Goal: Information Seeking & Learning: Learn about a topic

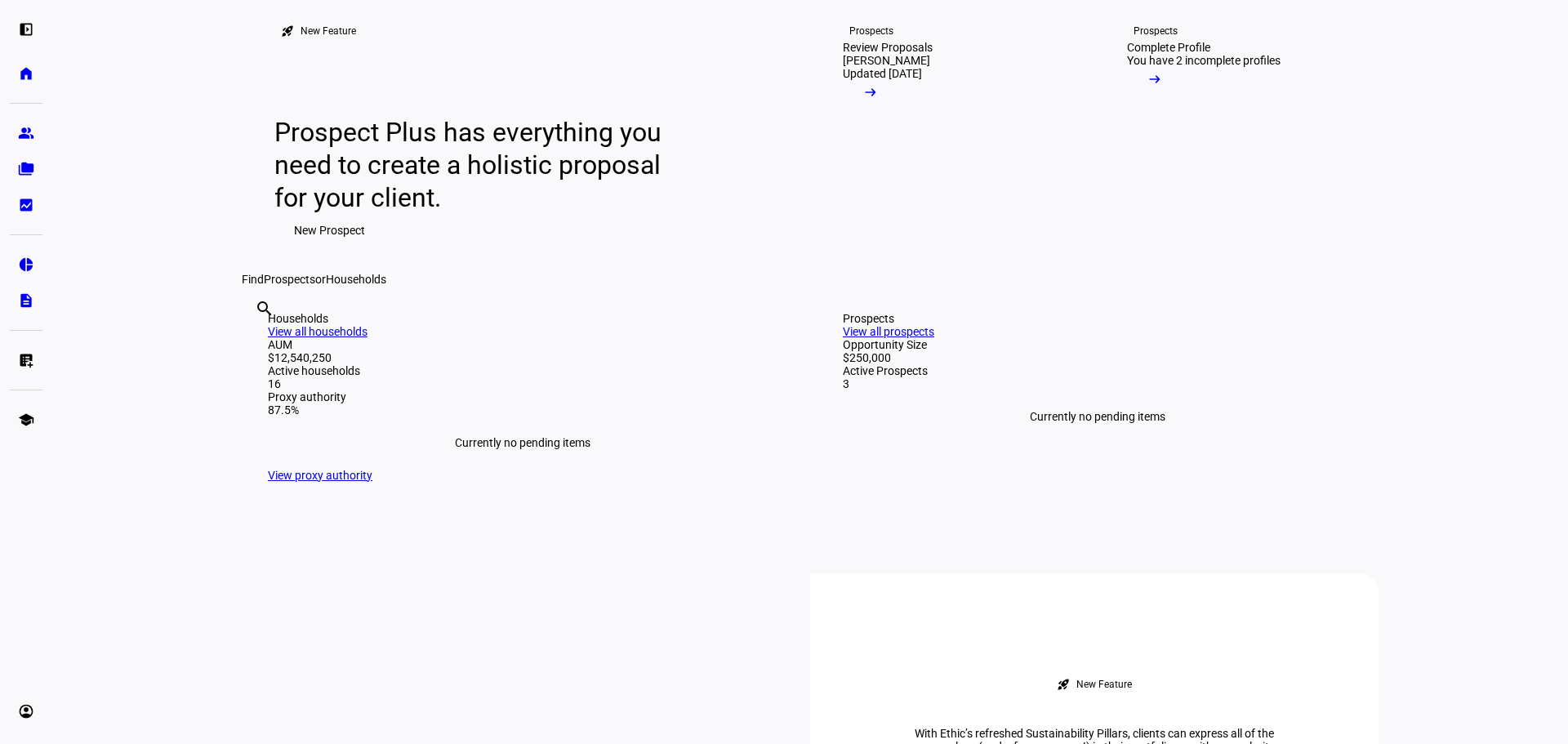
scroll to position [327, 0]
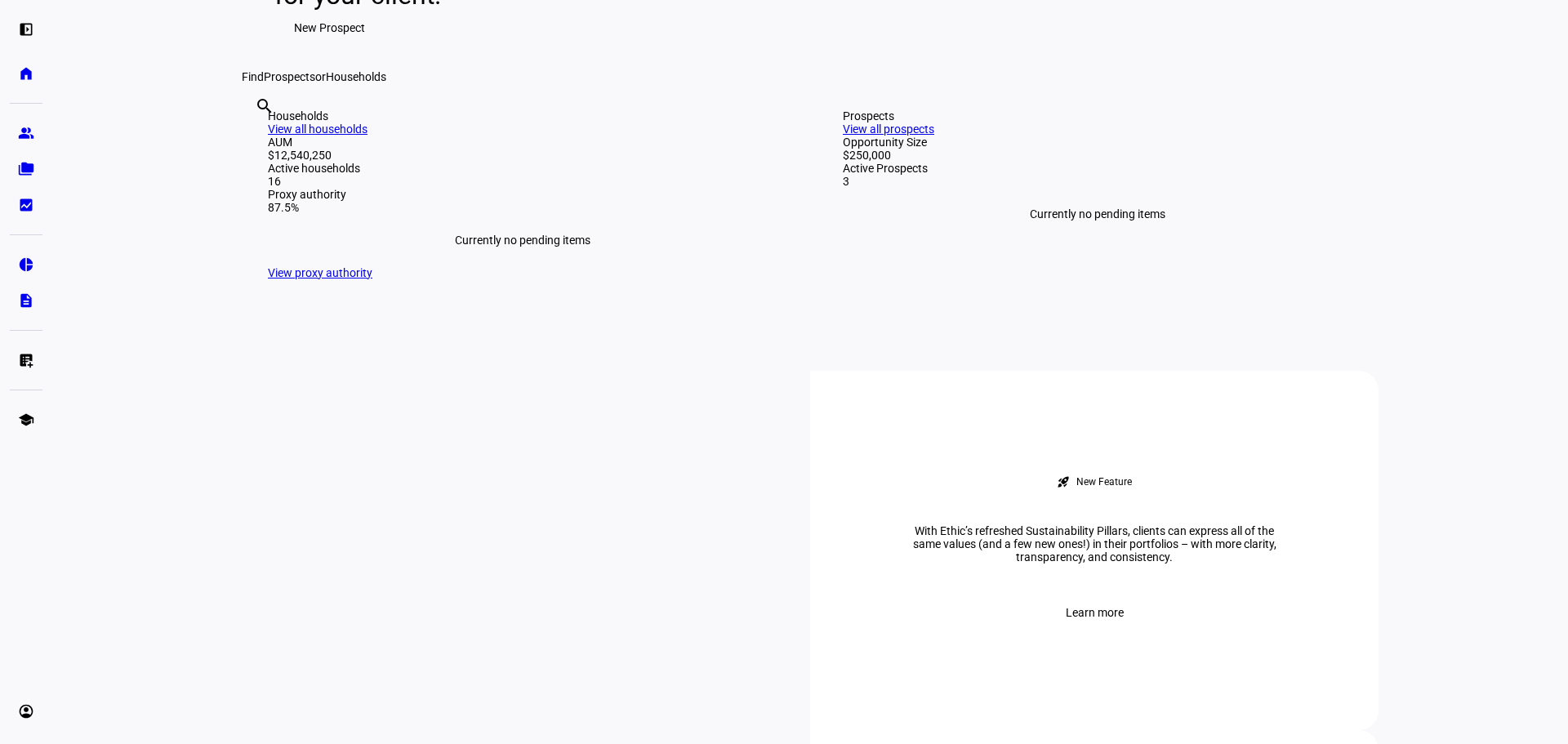
click at [258, 138] on input "text" at bounding box center [257, 129] width 4 height 19
type input "erakat"
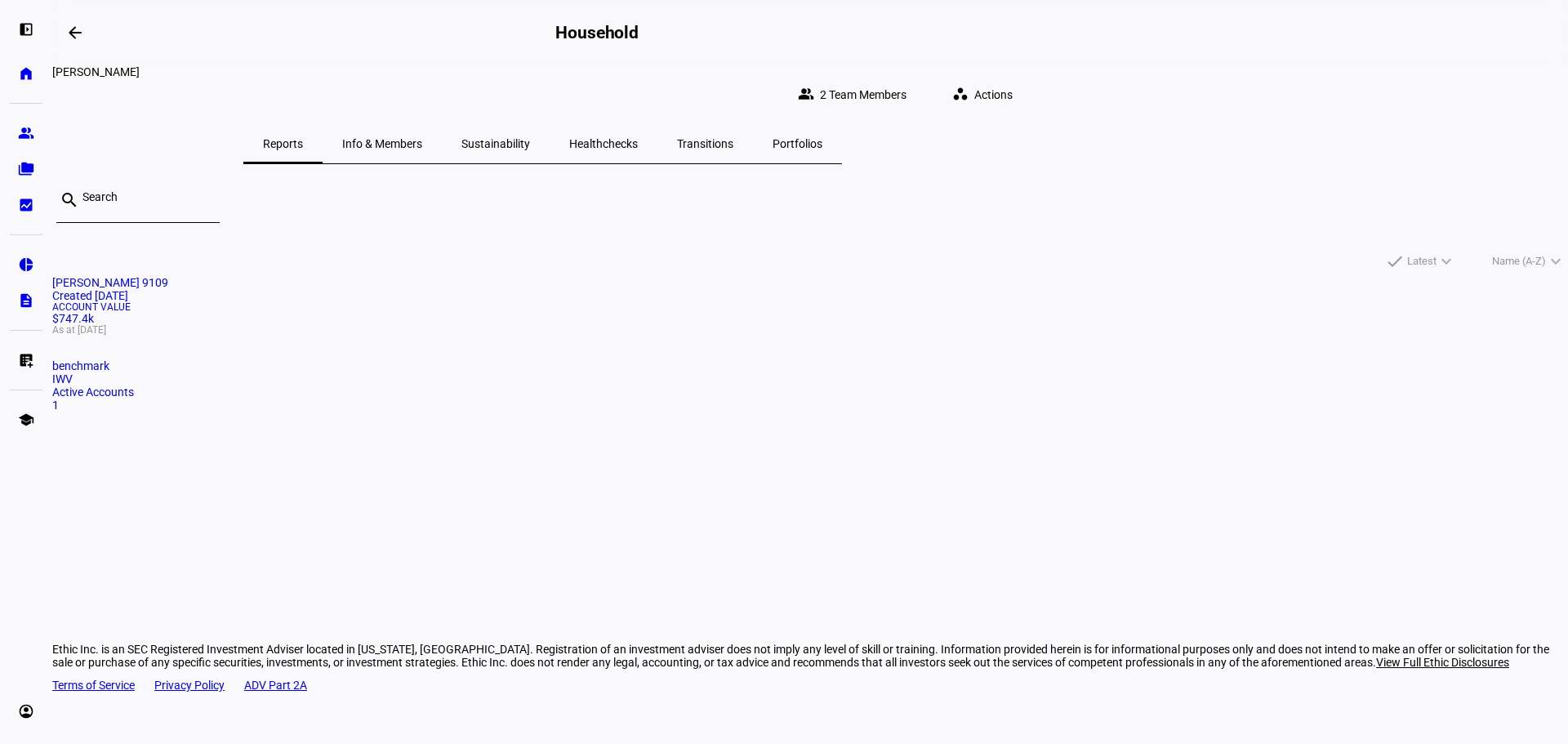
click at [422, 335] on div "Account Value $747.4k As at [DATE]" at bounding box center [810, 318] width 1515 height 33
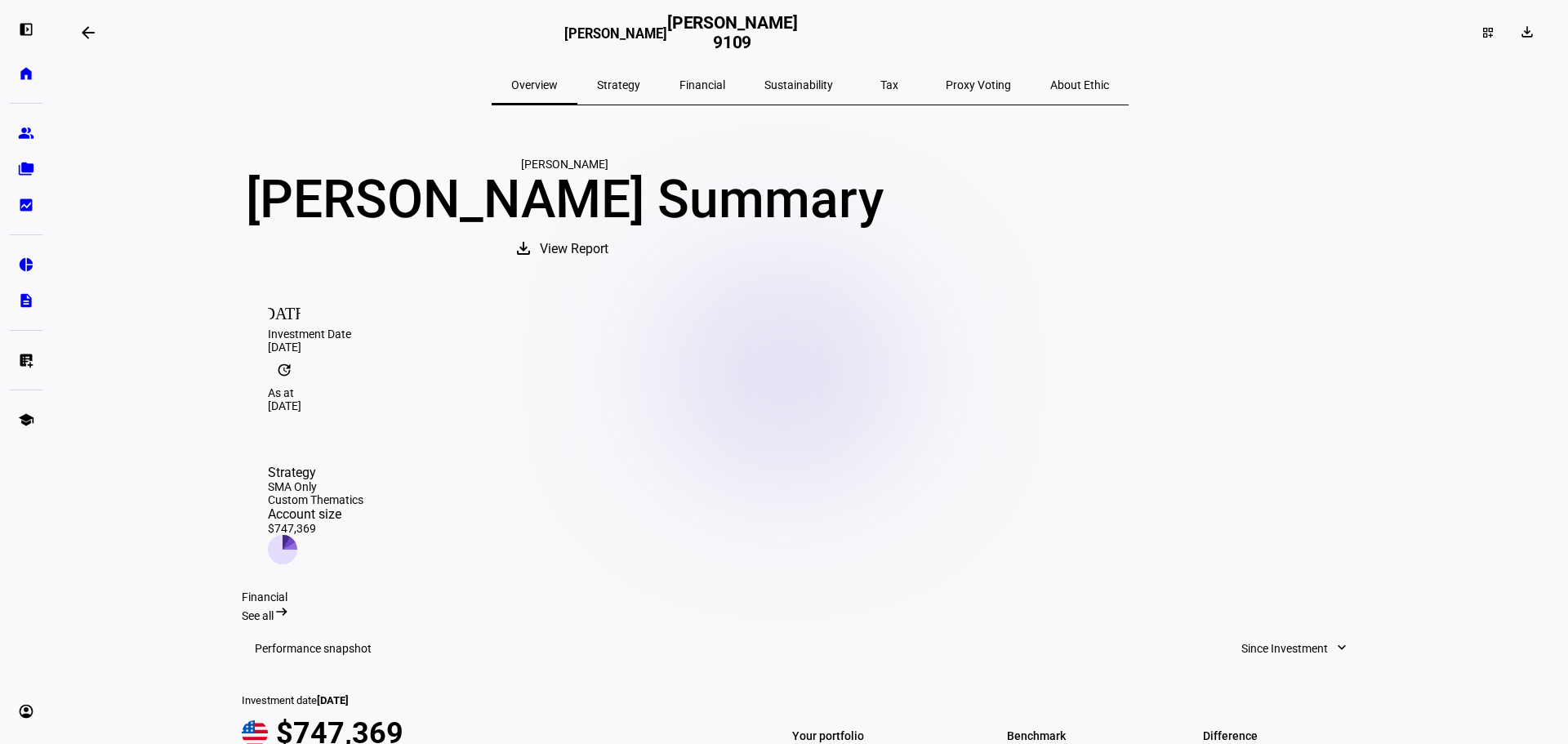
click at [608, 269] on span "View Report" at bounding box center [574, 249] width 69 height 40
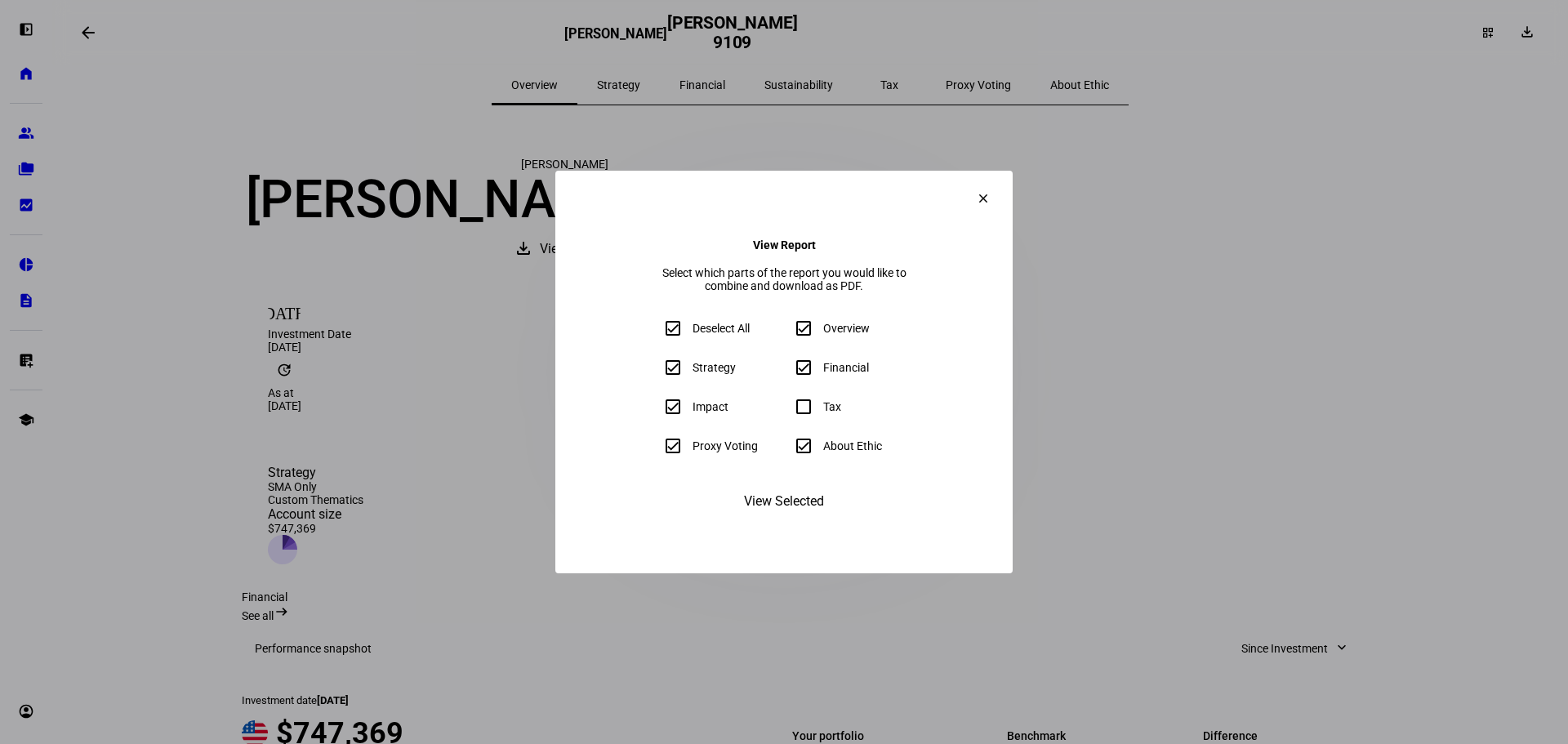
click at [799, 521] on span "View Selected" at bounding box center [783, 501] width 80 height 40
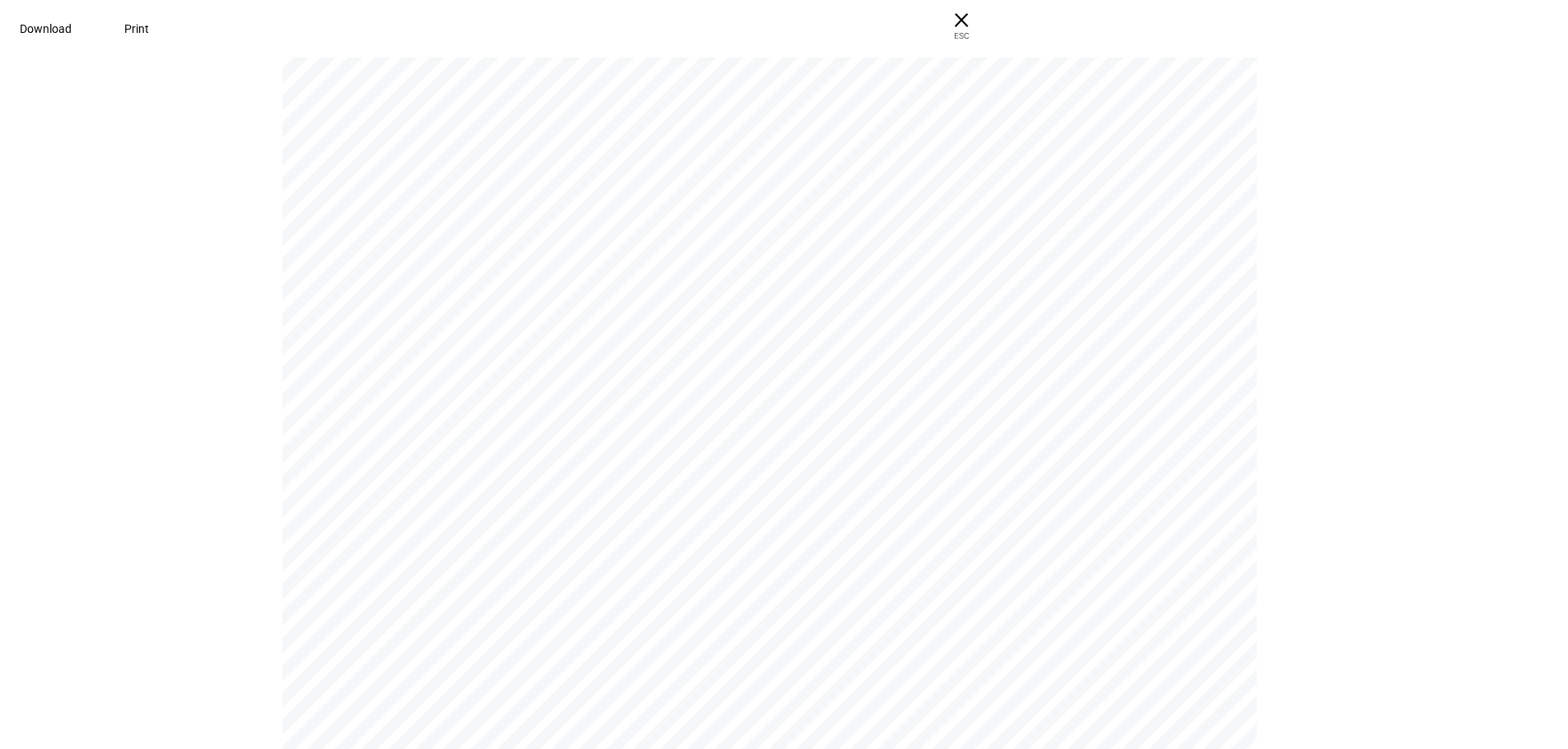
scroll to position [3043, 0]
drag, startPoint x: 1152, startPoint y: 207, endPoint x: 953, endPoint y: 190, distance: 199.7
click at [953, 190] on div "Financial Gain insight into performance over time. Performance snapshot Since I…" at bounding box center [776, 222] width 989 height 1279
click at [988, 27] on span "× ESC" at bounding box center [960, 26] width 52 height 52
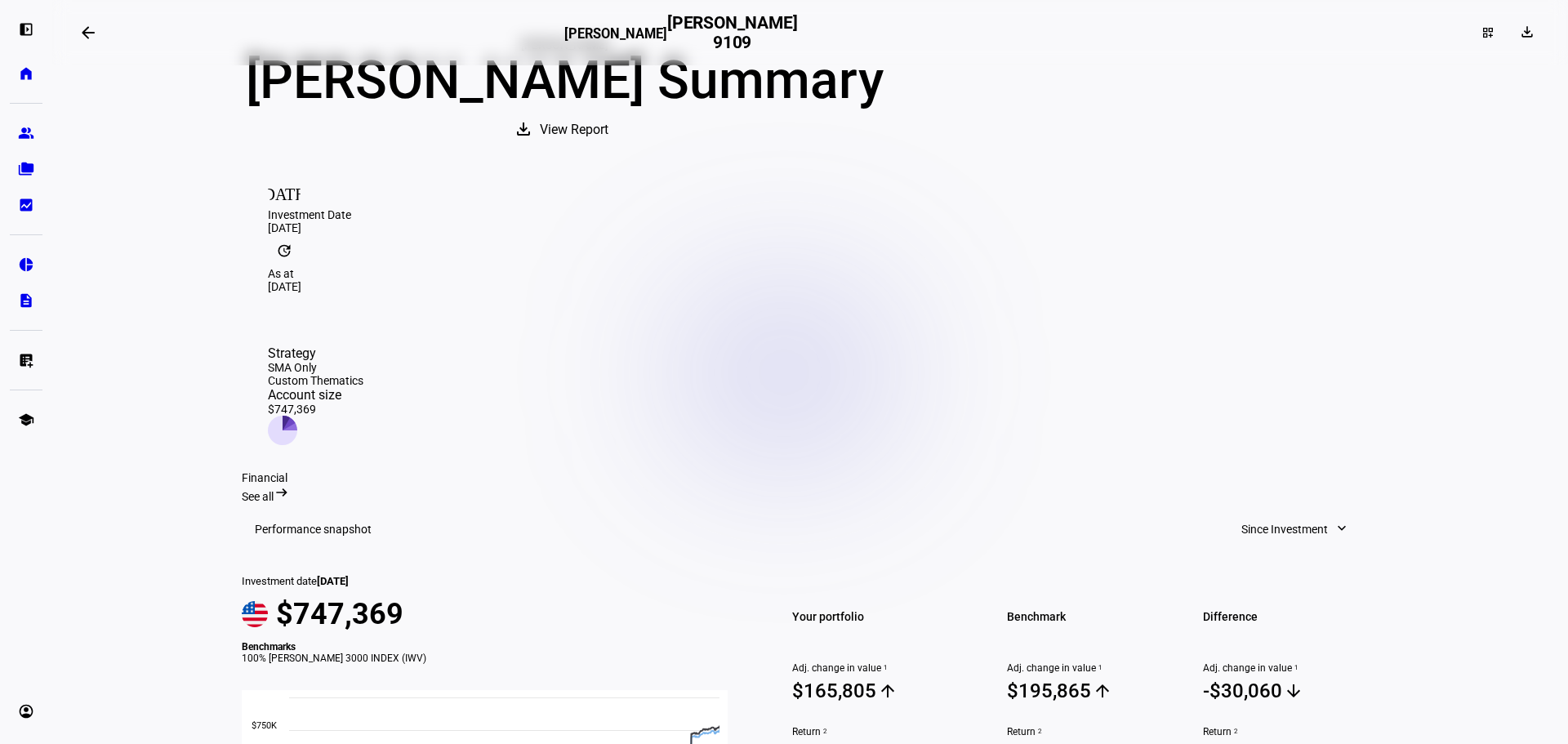
scroll to position [0, 0]
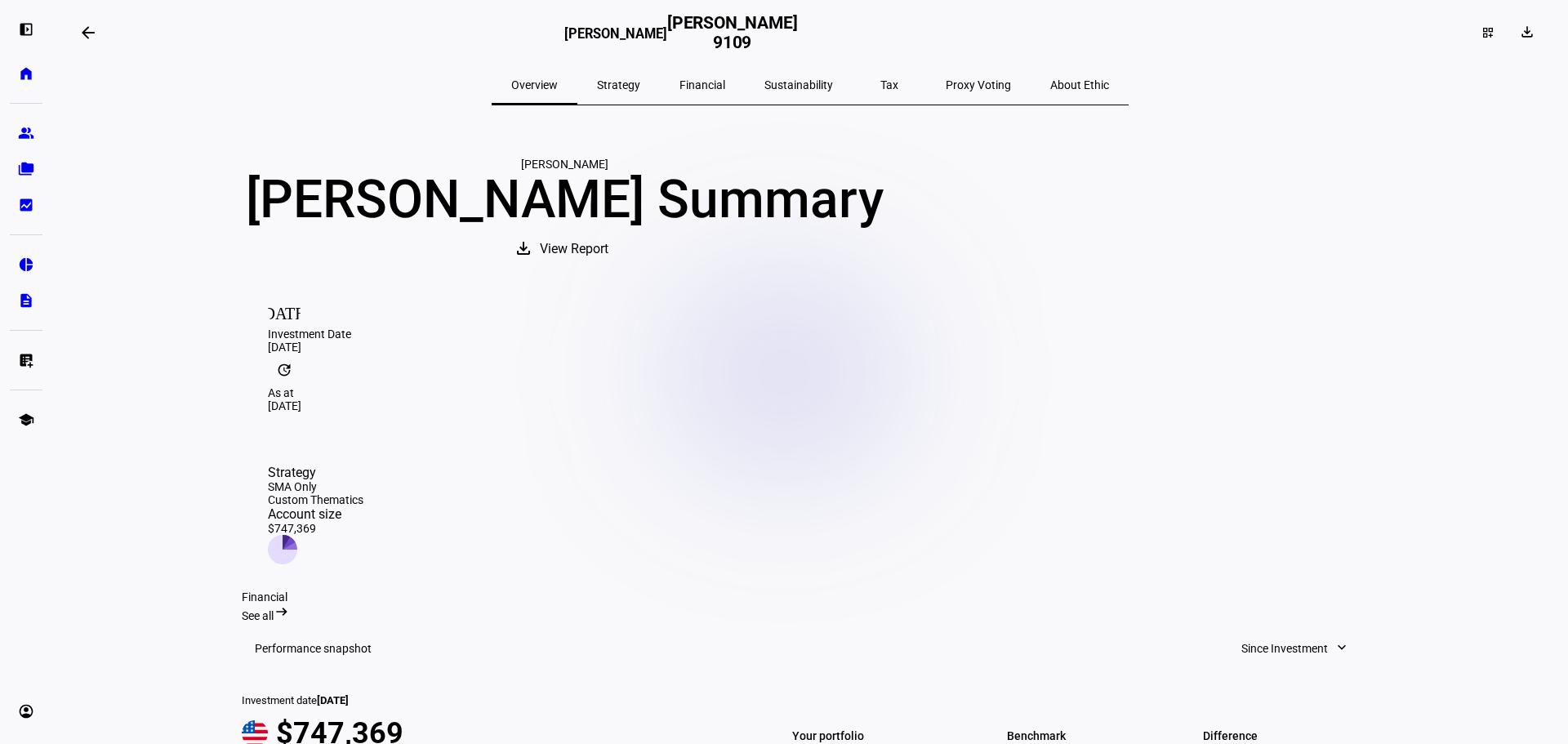
click at [640, 85] on span "Strategy" at bounding box center [618, 85] width 43 height 11
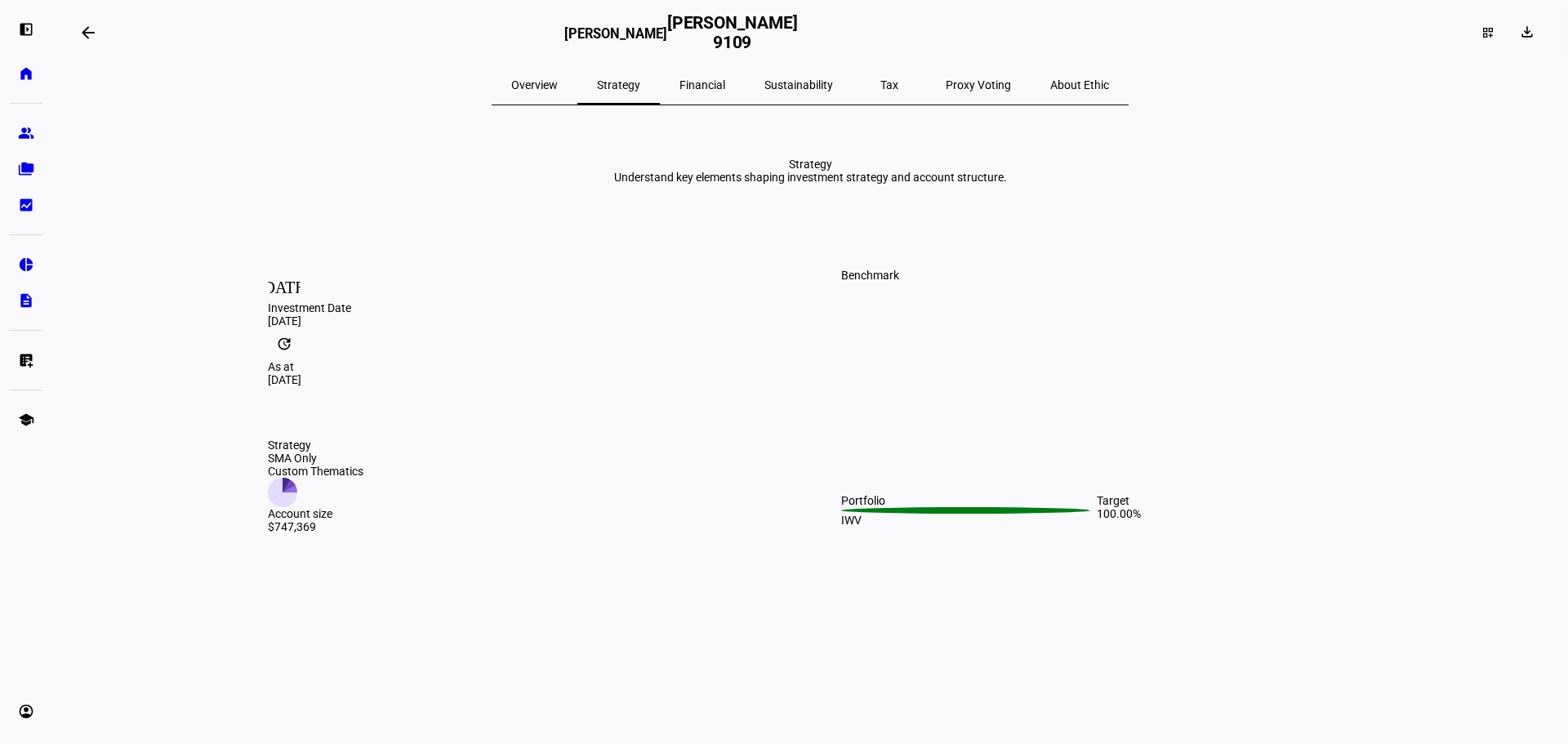
drag, startPoint x: 669, startPoint y: 84, endPoint x: 374, endPoint y: 144, distance: 301.0
click at [374, 144] on div "Overview Strategy Financial Sustainability Tax Proxy Voting About Ethic Strateg…" at bounding box center [810, 743] width 1137 height 1357
click at [795, 79] on span "Sustainability" at bounding box center [799, 85] width 69 height 11
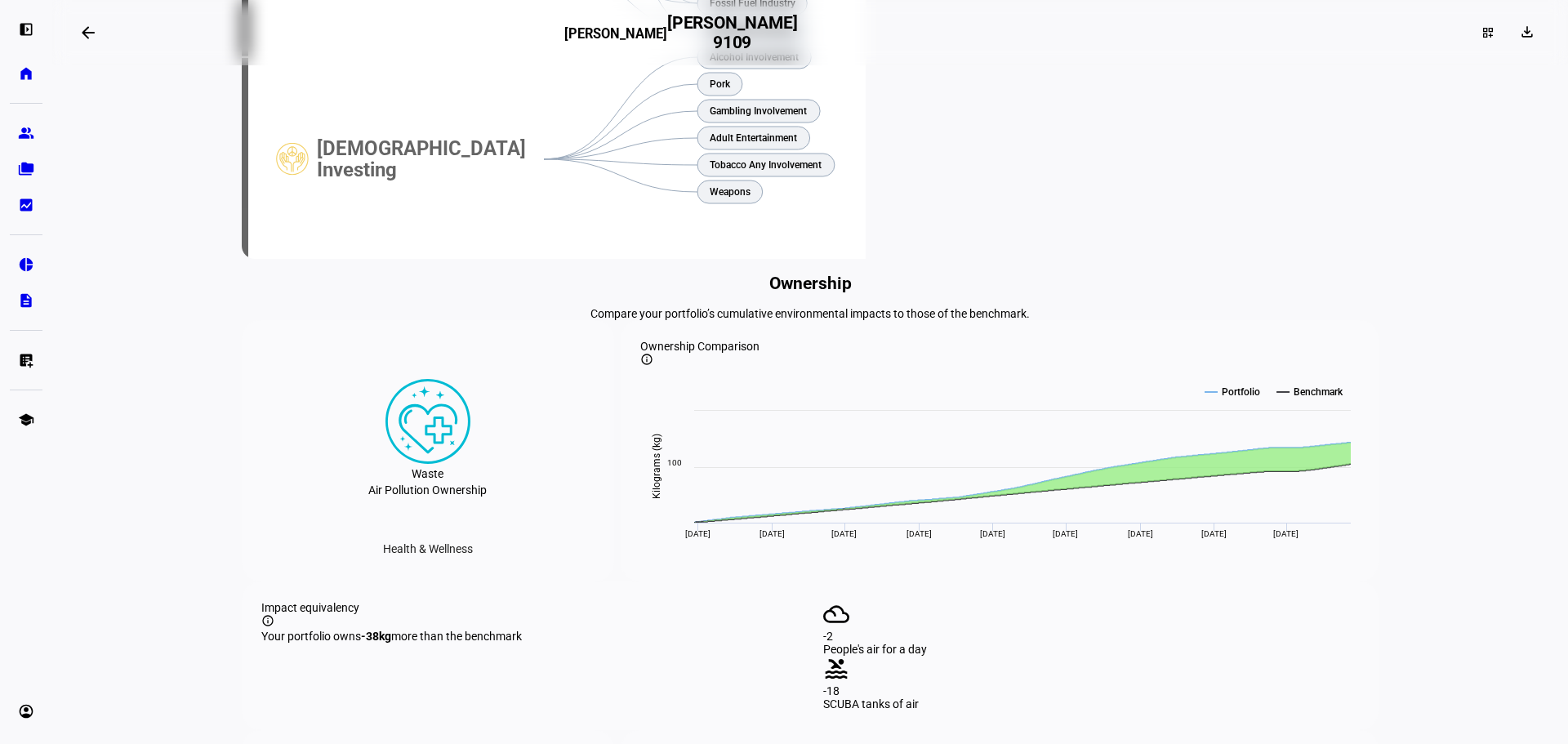
scroll to position [817, 0]
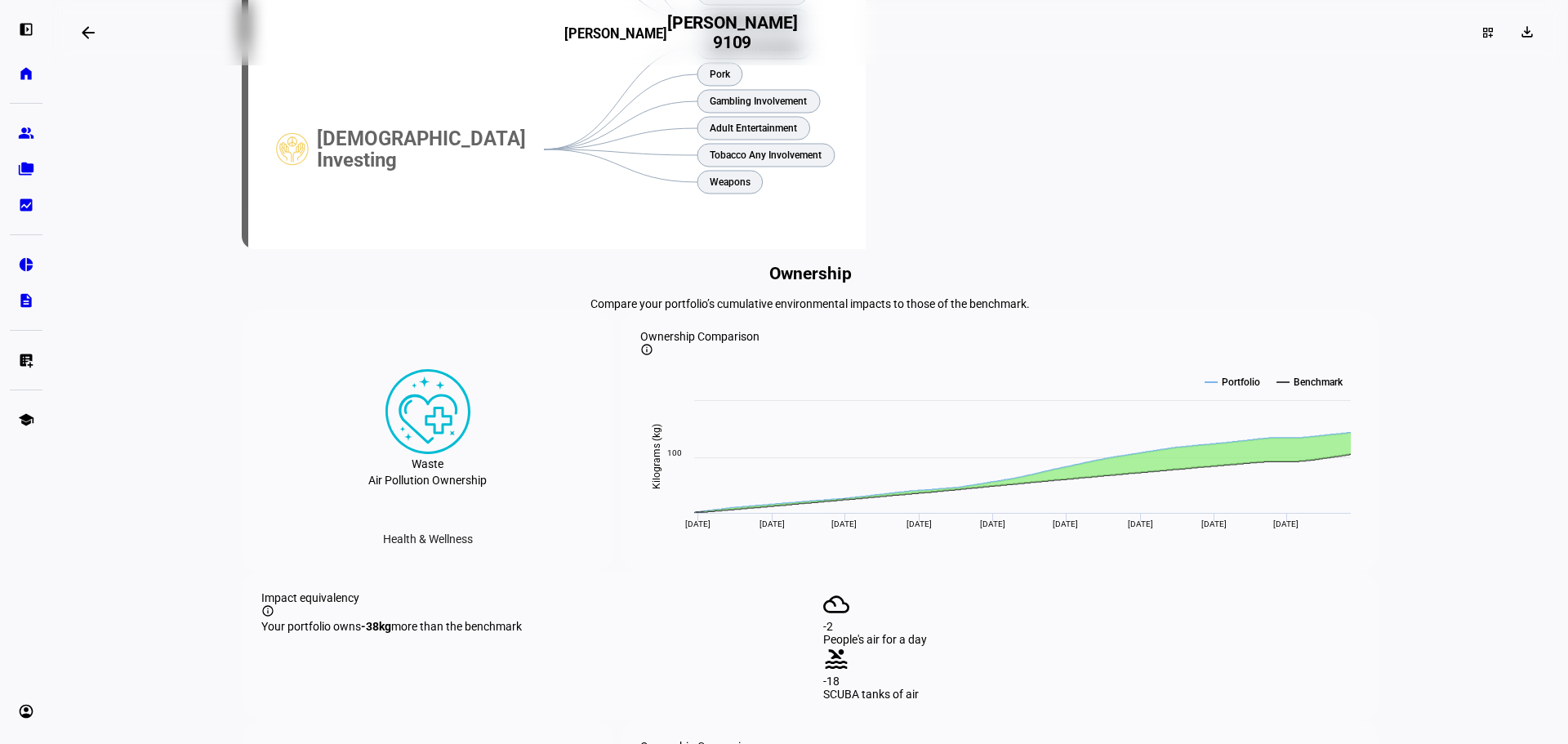
click at [370, 251] on div "[DEMOGRAPHIC_DATA] Investing" at bounding box center [430, 150] width 227 height 203
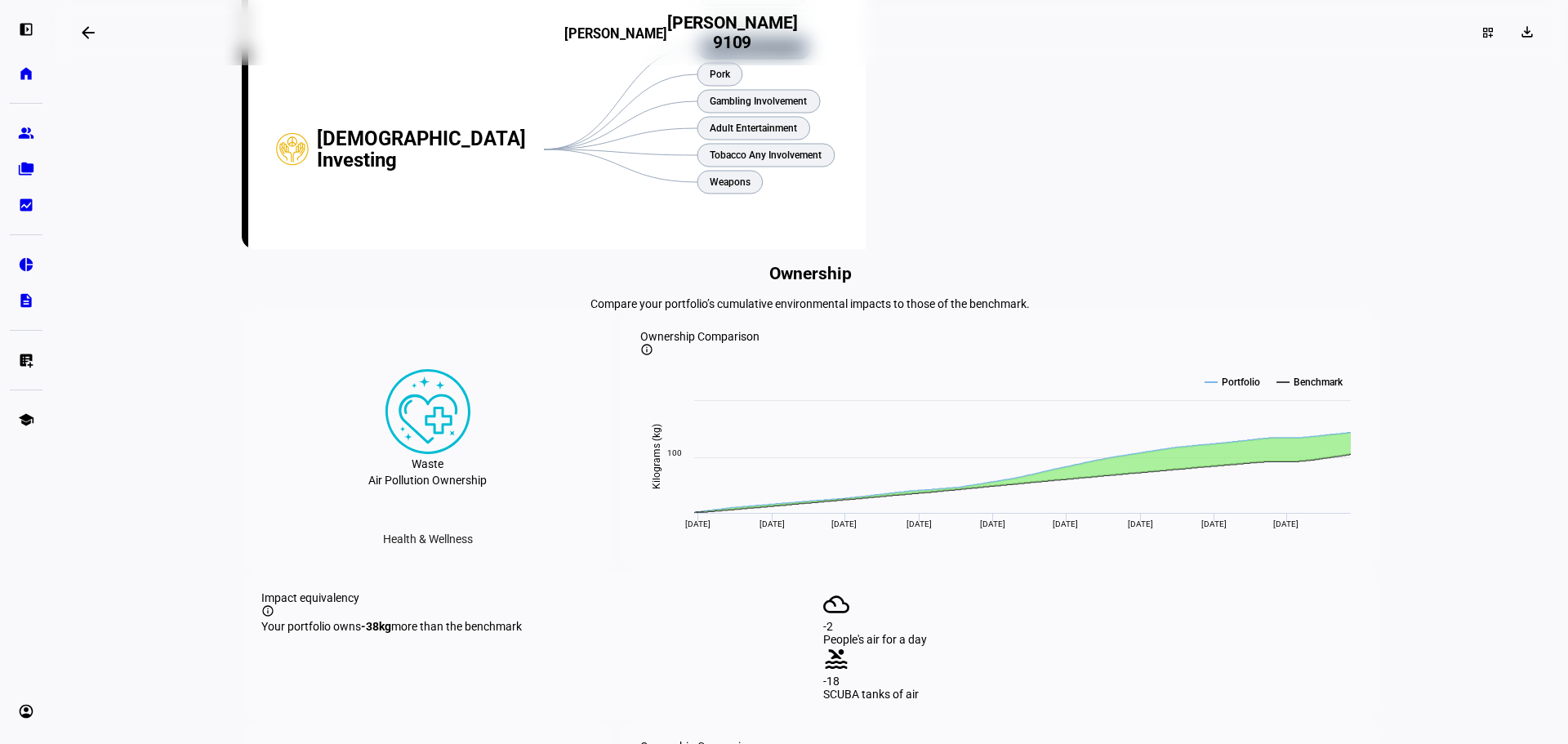
click at [722, 59] on rect at bounding box center [753, 48] width 114 height 23
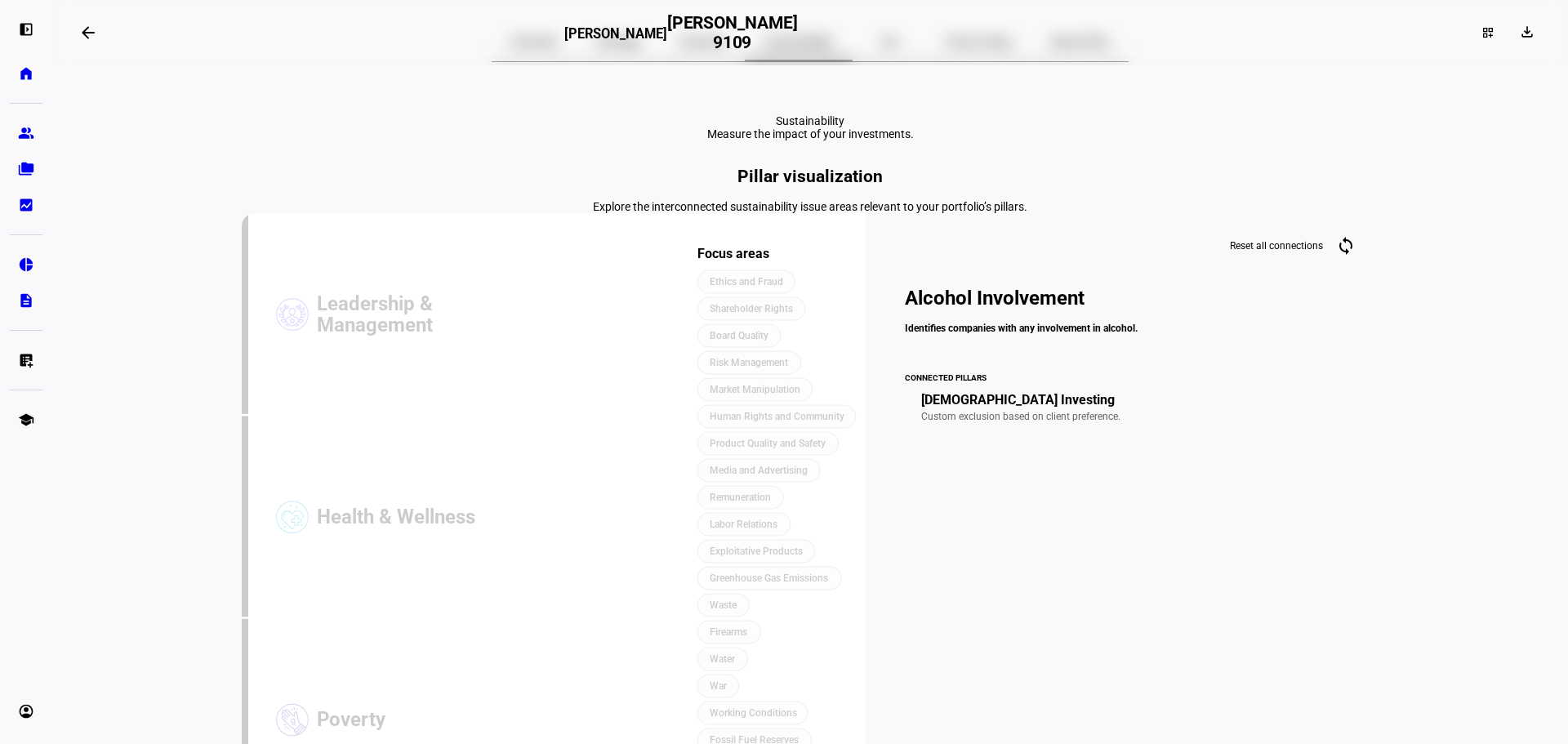
scroll to position [0, 0]
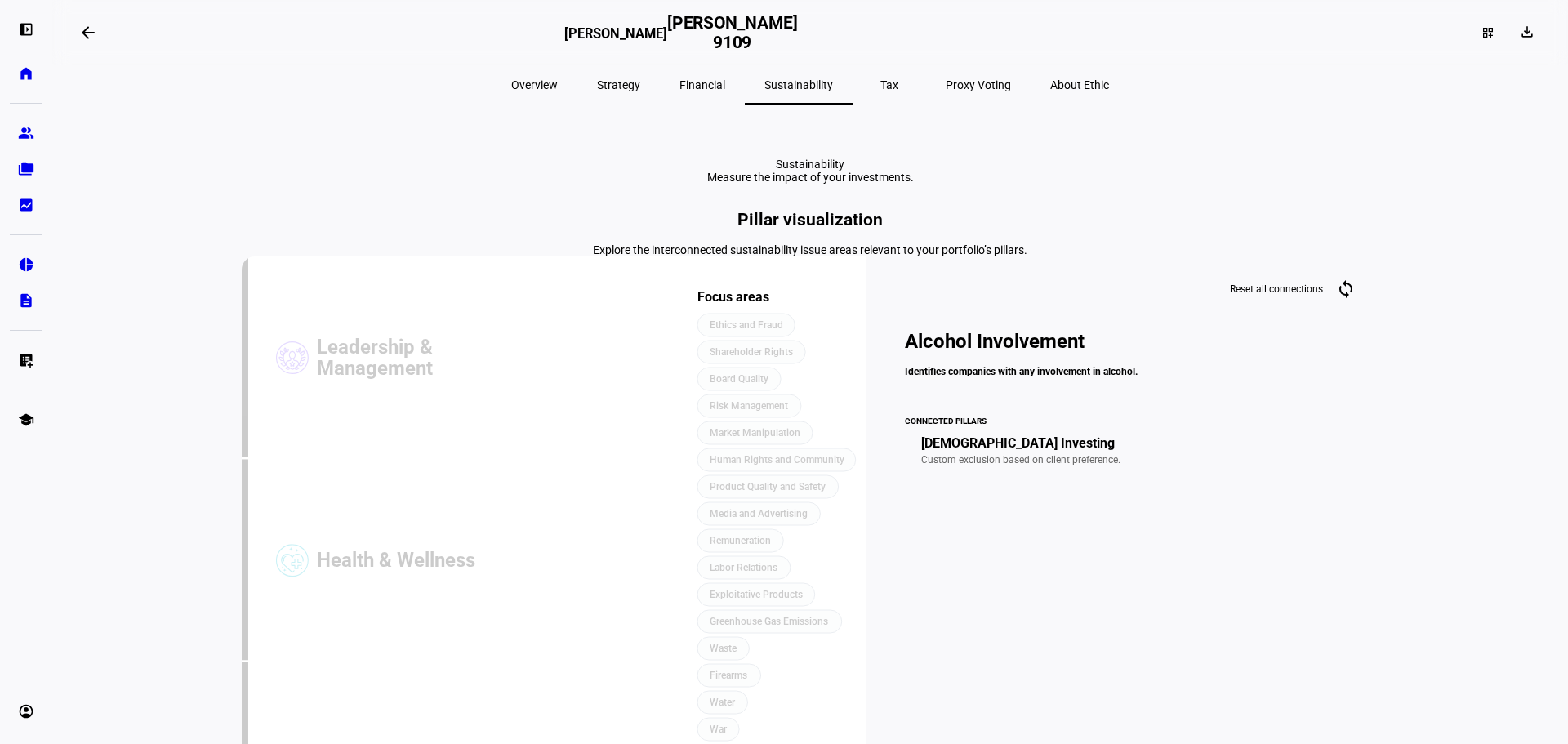
click at [558, 79] on span "Overview" at bounding box center [534, 85] width 47 height 11
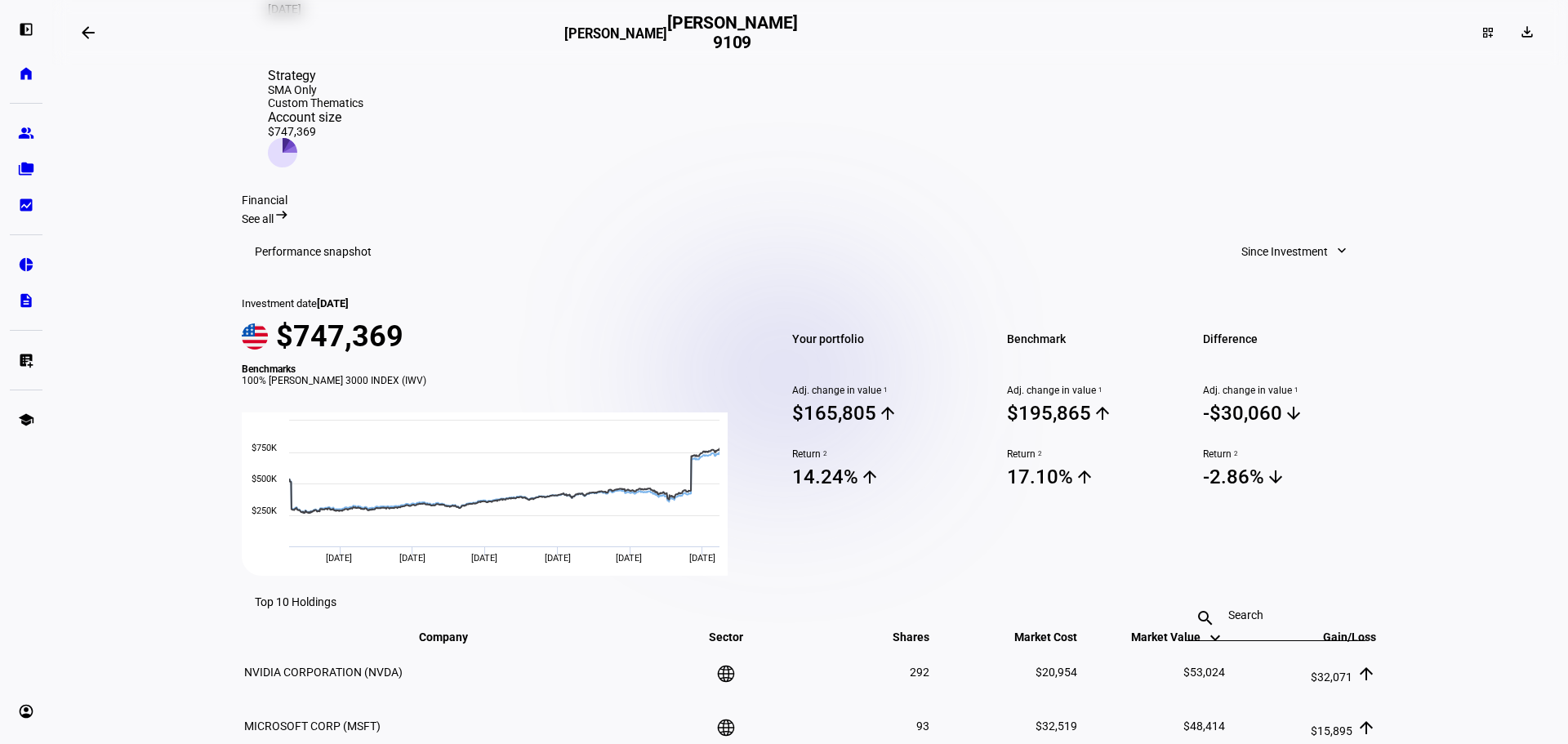
scroll to position [490, 0]
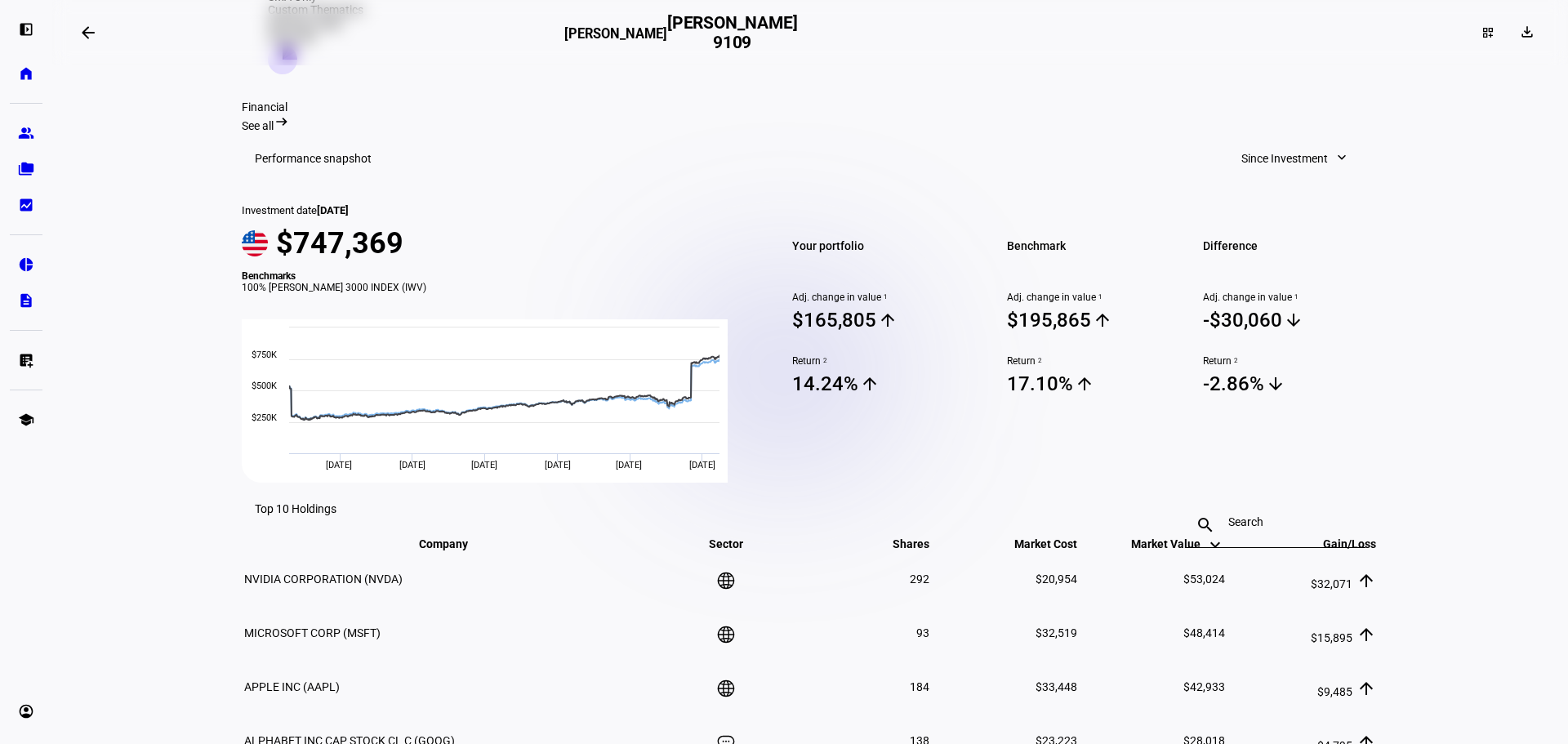
drag, startPoint x: 824, startPoint y: 402, endPoint x: 790, endPoint y: 402, distance: 34.0
click at [792, 396] on span "14.24% arrow_upward" at bounding box center [880, 384] width 176 height 25
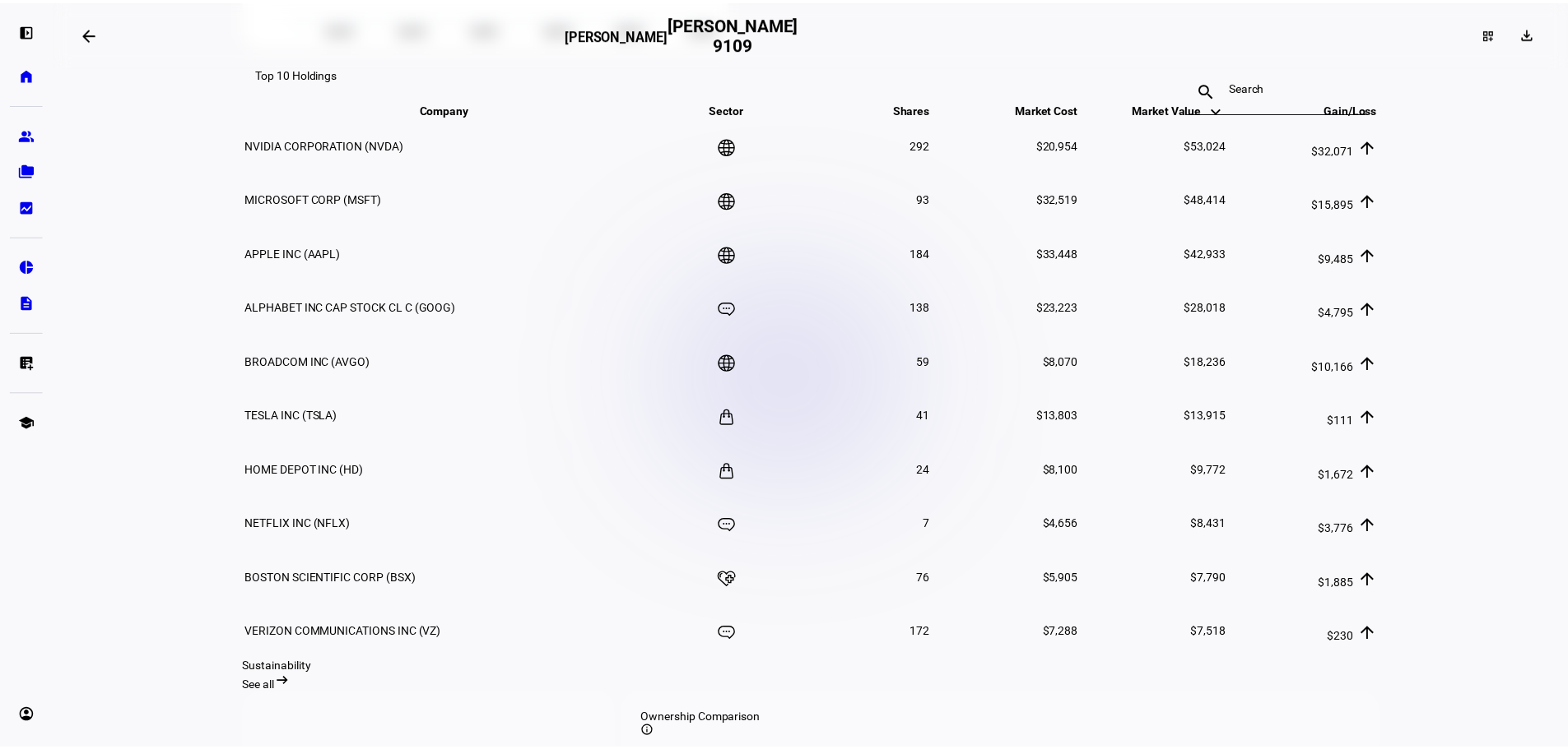
scroll to position [740, 0]
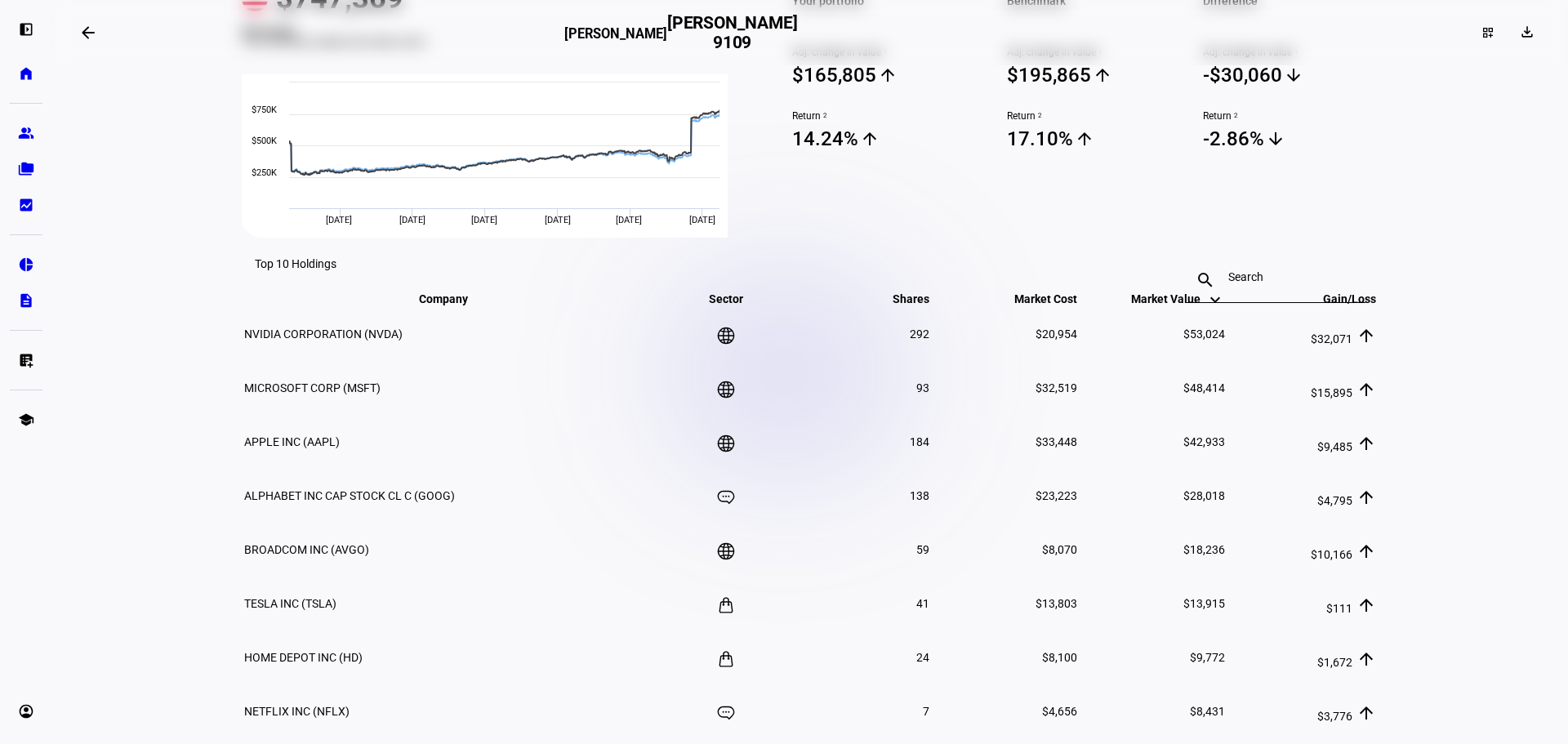
click at [96, 37] on mat-icon "arrow_backwards" at bounding box center [88, 33] width 19 height 19
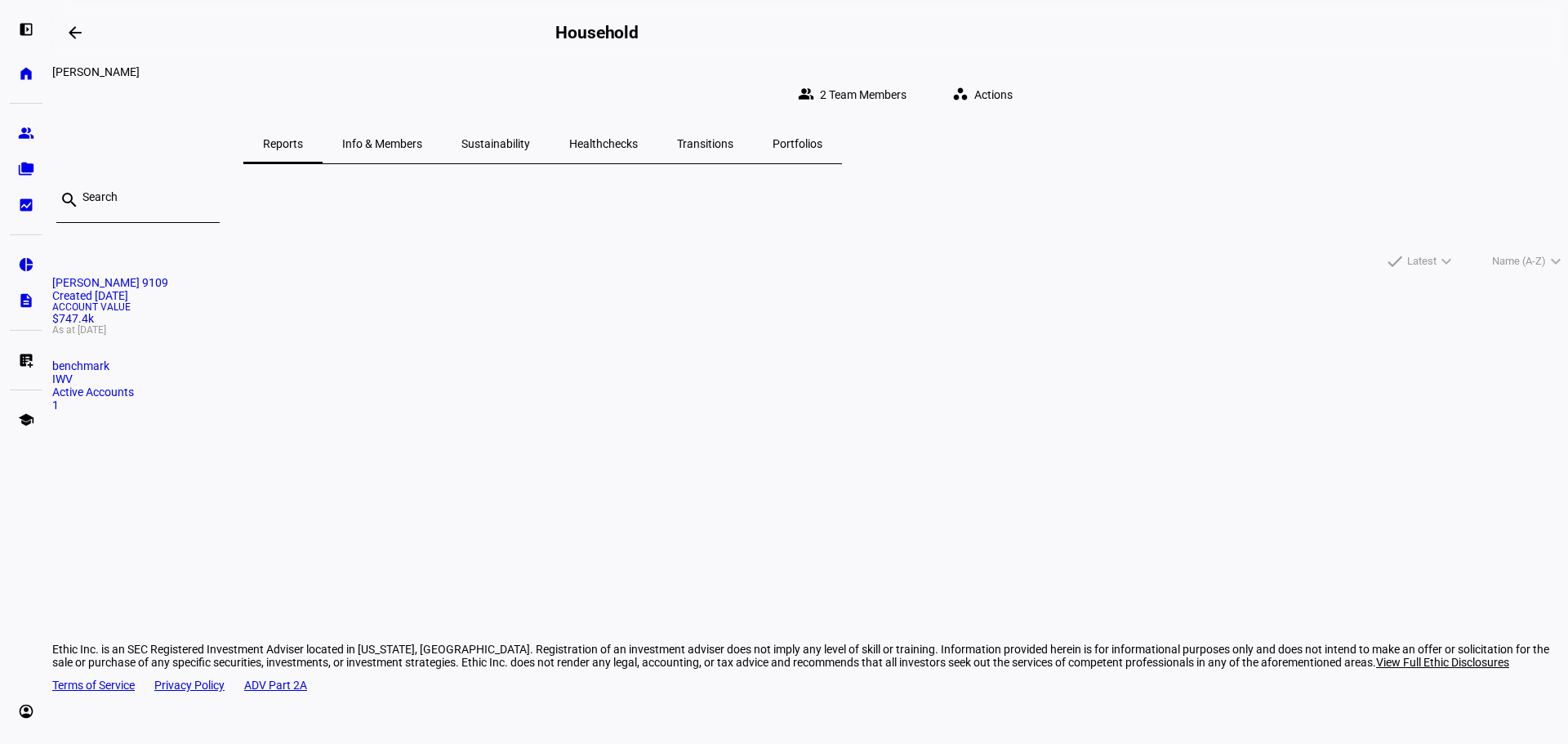
click at [638, 138] on span "Healthchecks" at bounding box center [604, 144] width 69 height 11
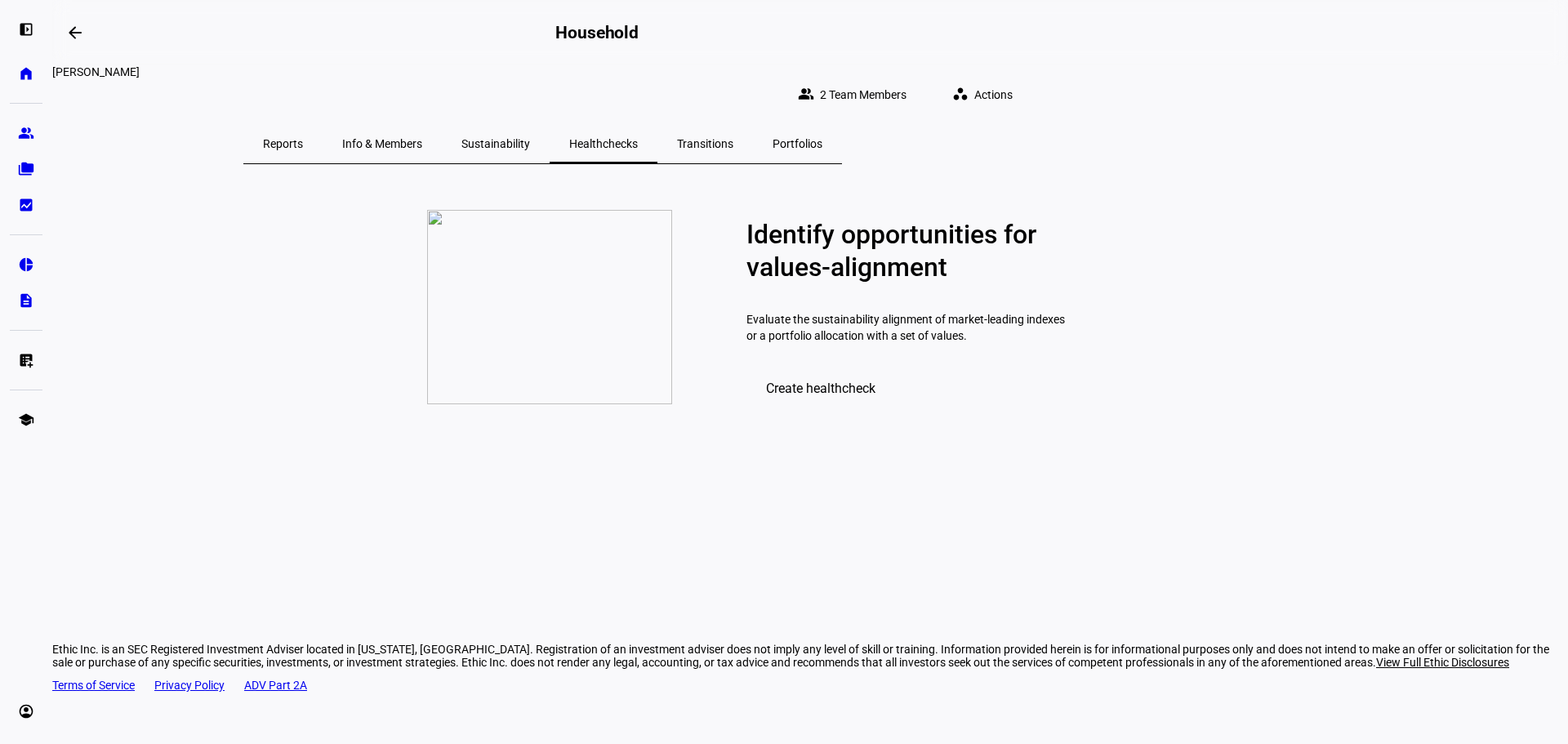
click at [530, 138] on span "Sustainability" at bounding box center [495, 144] width 69 height 11
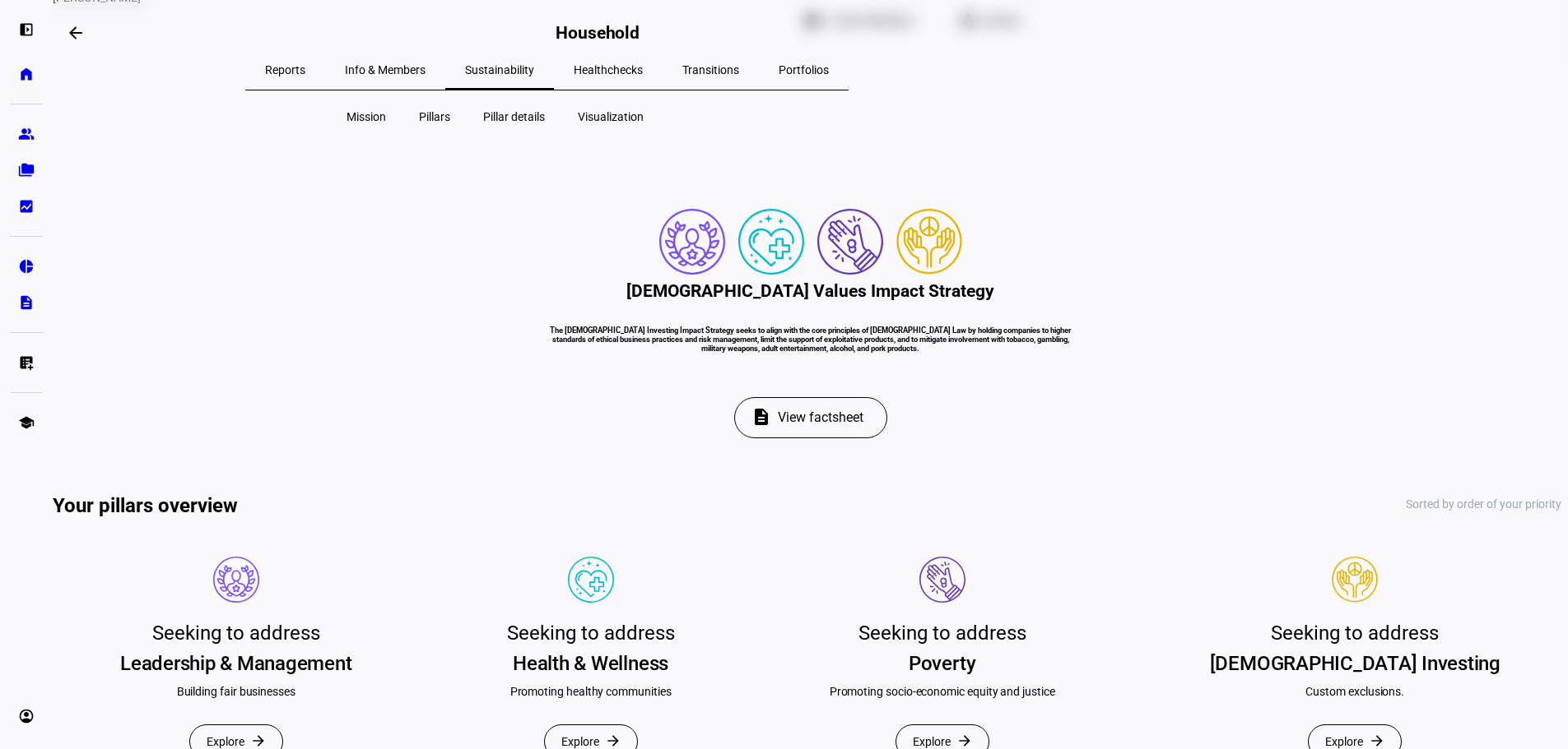
scroll to position [165, 0]
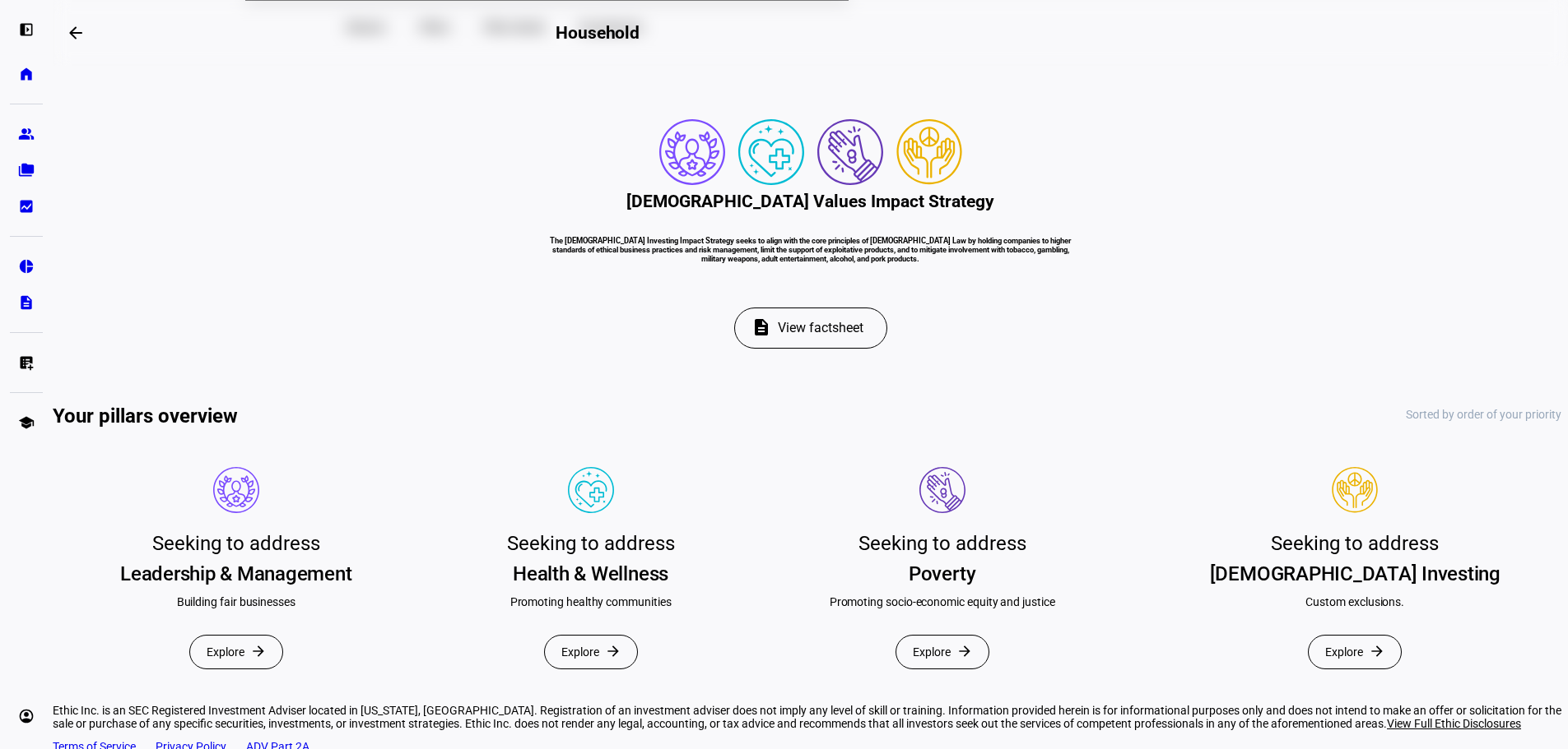
click at [834, 348] on span "View factsheet" at bounding box center [820, 328] width 86 height 40
